Goal: Communication & Community: Answer question/provide support

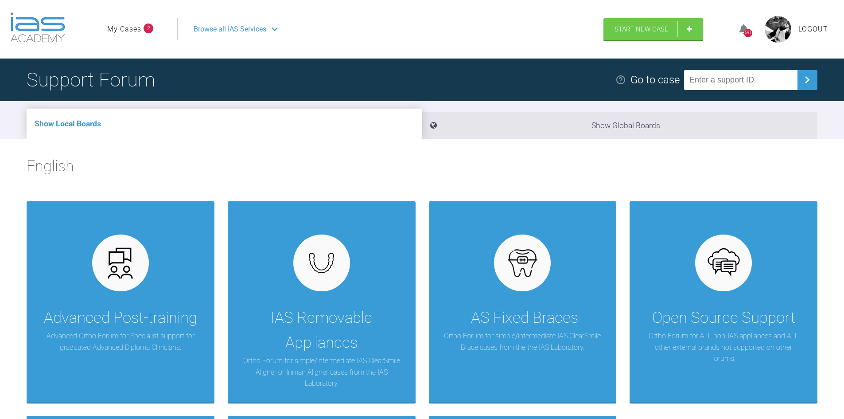
click at [115, 27] on link "My Cases" at bounding box center [124, 29] width 34 height 12
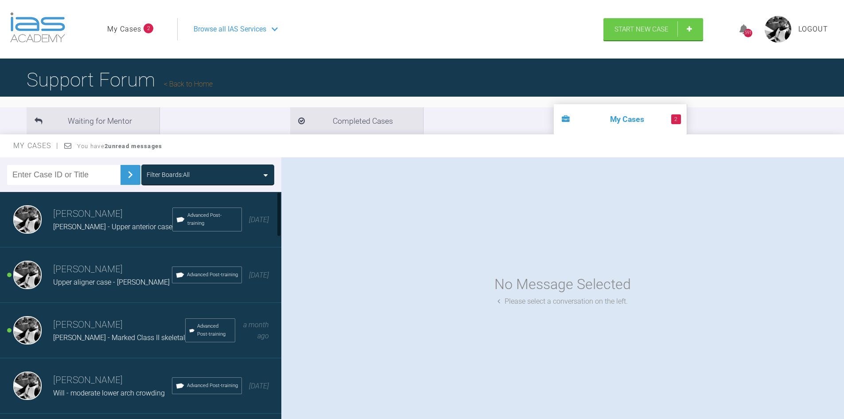
click at [95, 277] on div "Upper aligner case - [PERSON_NAME]" at bounding box center [112, 282] width 119 height 12
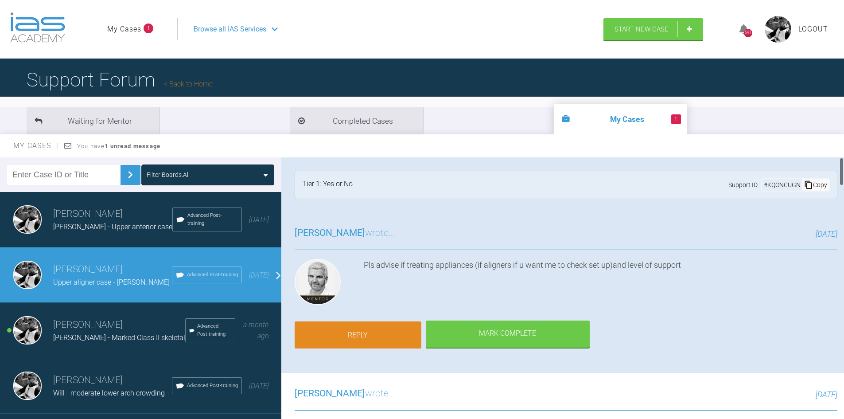
click at [342, 330] on link "Reply" at bounding box center [358, 334] width 127 height 27
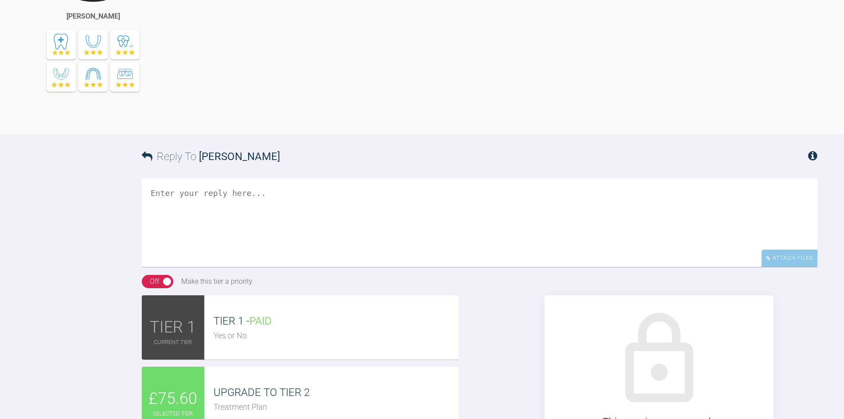
scroll to position [4945, 0]
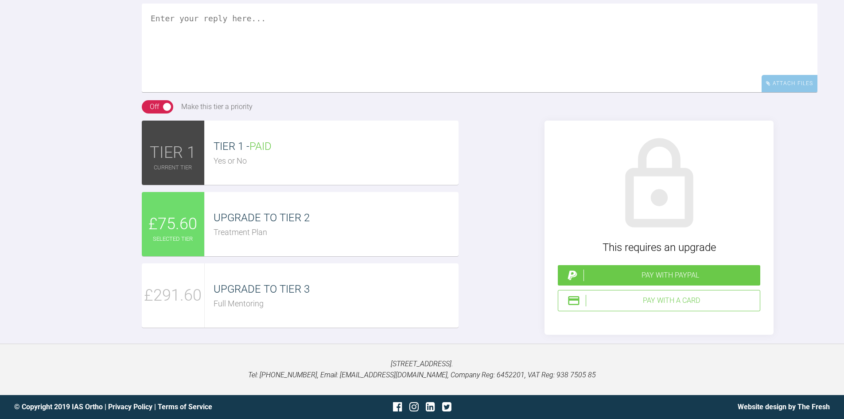
click at [300, 239] on div "Treatment Plan" at bounding box center [336, 232] width 245 height 13
click at [664, 281] on div "Pay with PayPal" at bounding box center [669, 275] width 173 height 12
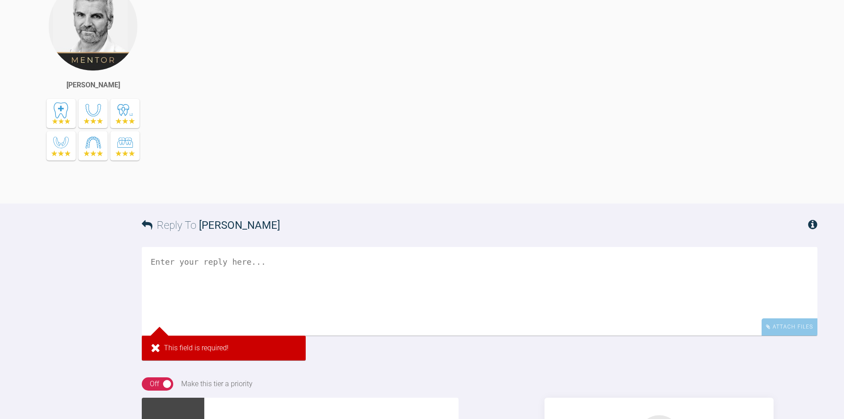
scroll to position [4546, 0]
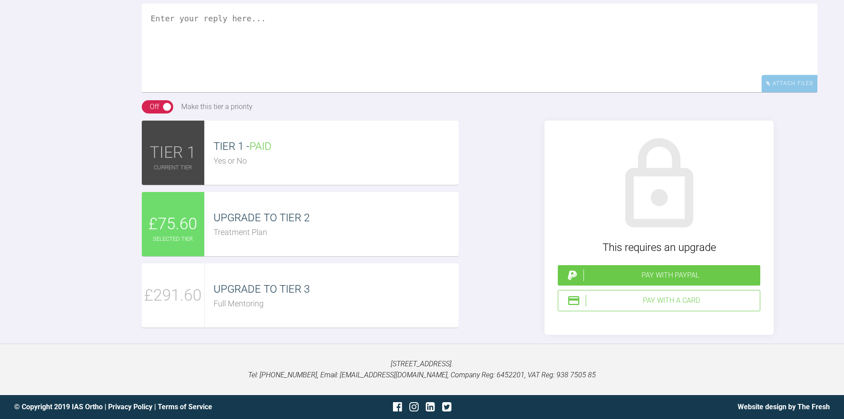
scroll to position [4985, 0]
click at [291, 223] on span "UPGRADE TO TIER 2" at bounding box center [262, 217] width 96 height 12
click at [664, 274] on div "Pay with PayPal" at bounding box center [669, 275] width 173 height 12
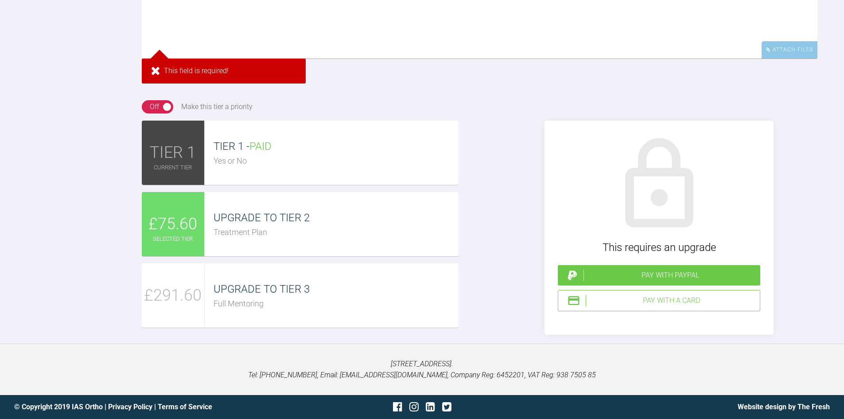
click at [275, 39] on textarea at bounding box center [480, 14] width 676 height 89
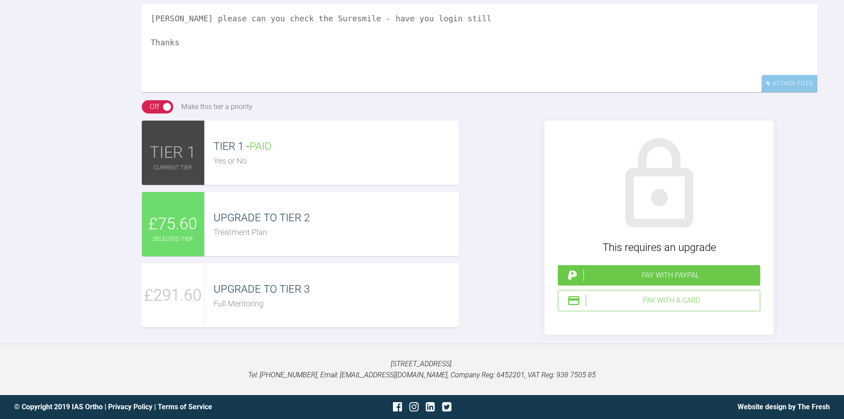
type textarea "Ross please can you check the Suresmile - have you login still Thanks"
click at [656, 271] on div "Pay with PayPal" at bounding box center [669, 275] width 173 height 12
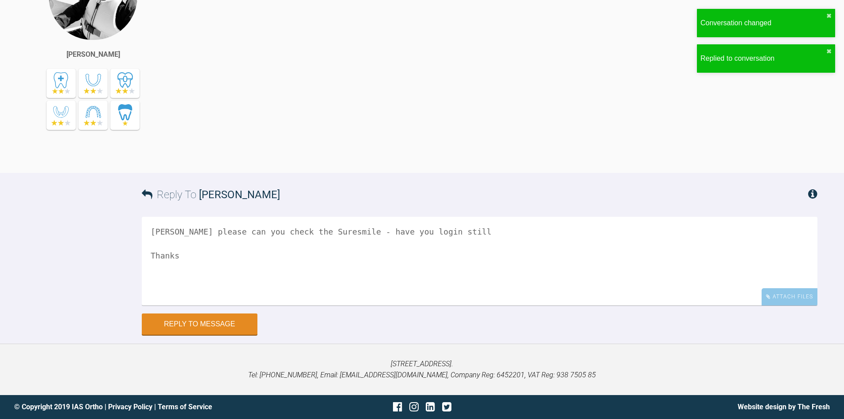
scroll to position [5078, 0]
